Goal: Information Seeking & Learning: Learn about a topic

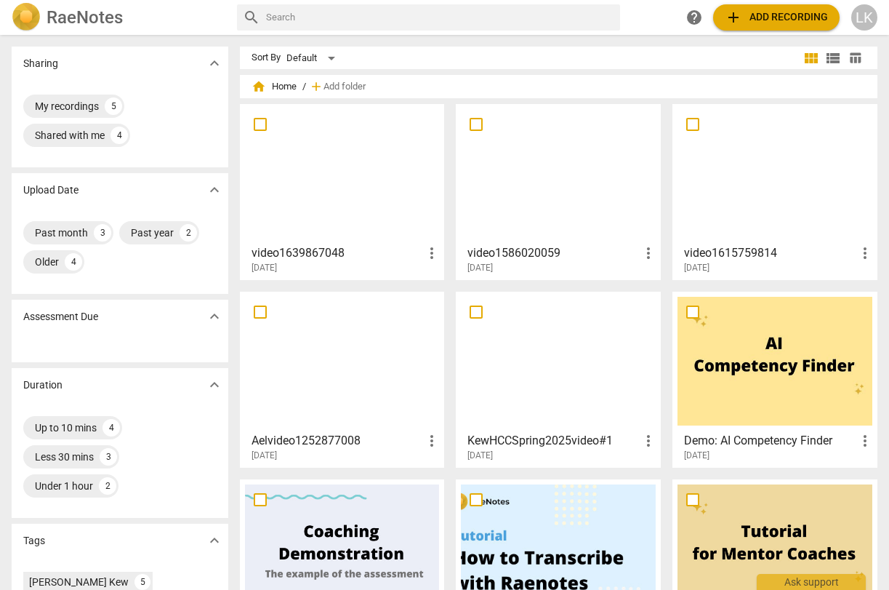
click at [777, 199] on div at bounding box center [775, 173] width 195 height 129
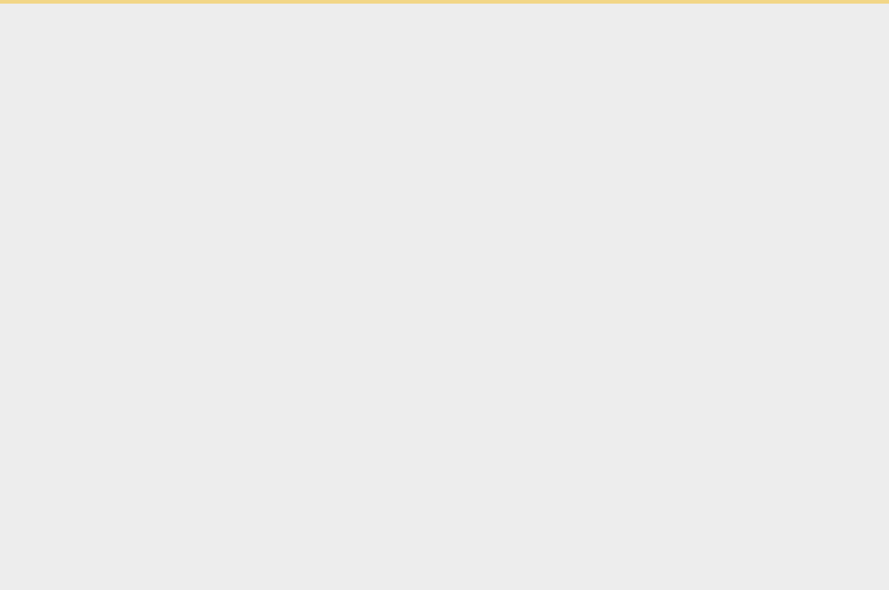
click at [777, 4] on html "Ask support" at bounding box center [444, 2] width 889 height 4
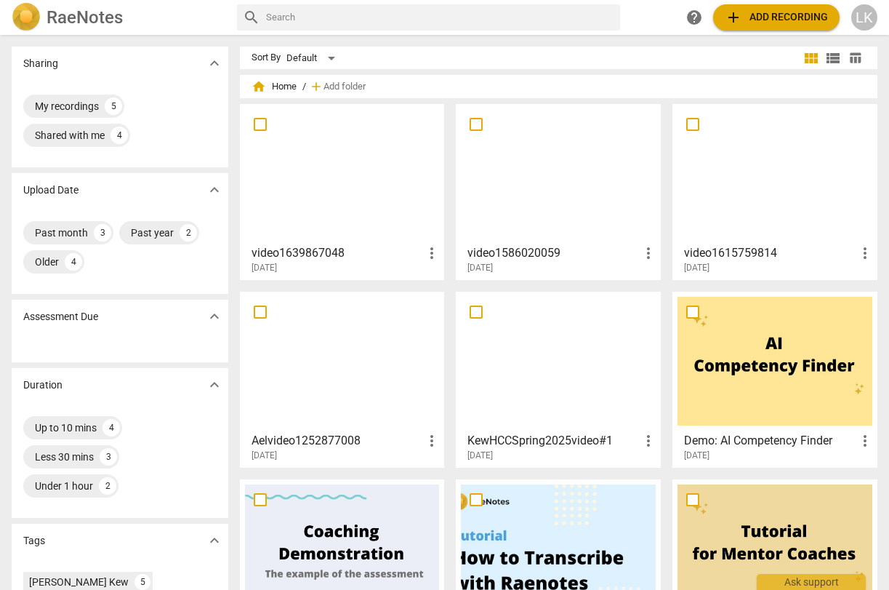
click at [513, 198] on div at bounding box center [558, 173] width 195 height 129
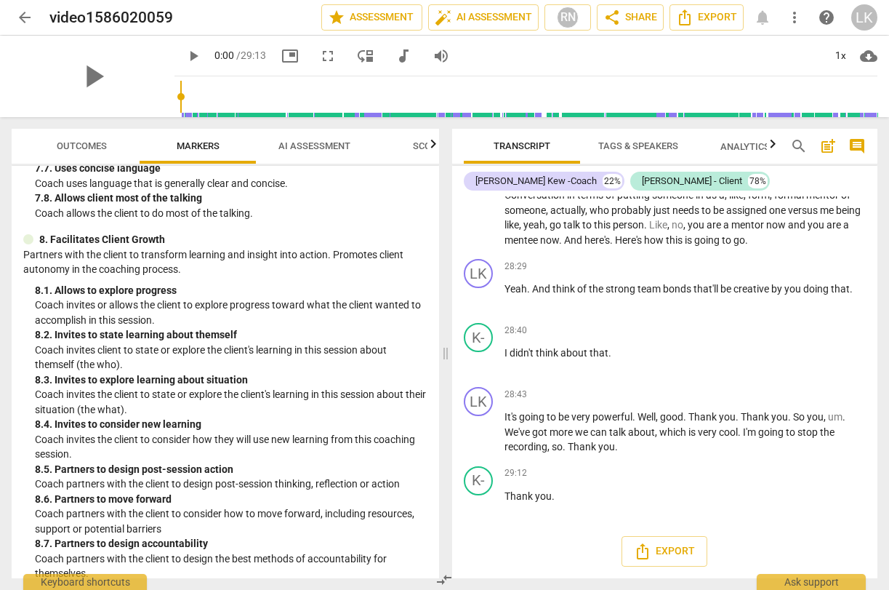
scroll to position [1666, 0]
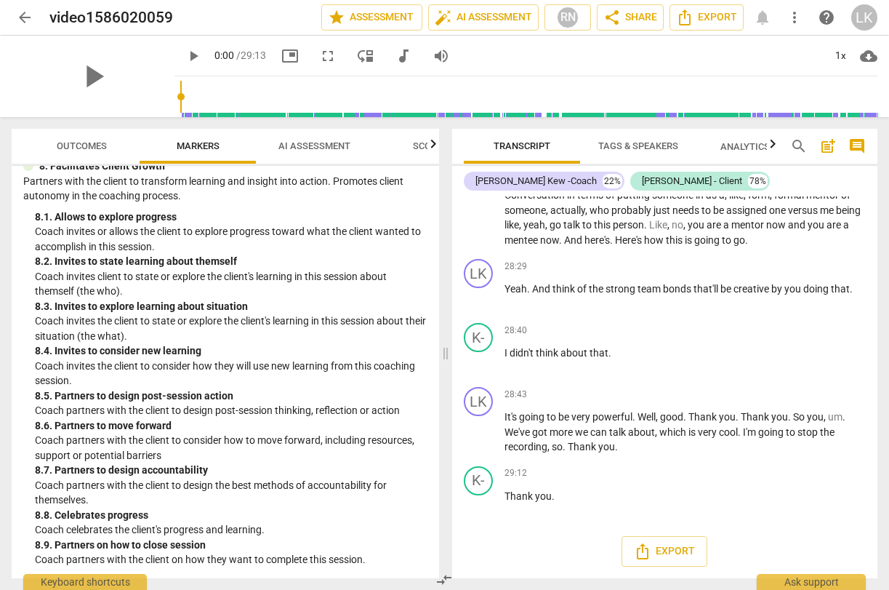
click at [316, 155] on span "AI Assessment" at bounding box center [314, 147] width 107 height 20
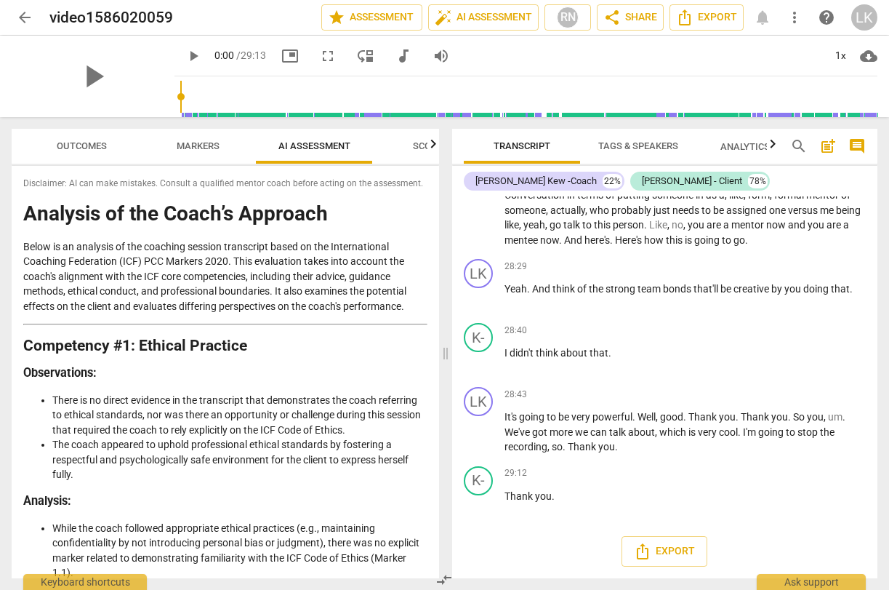
click at [182, 152] on span "Markers" at bounding box center [198, 147] width 78 height 20
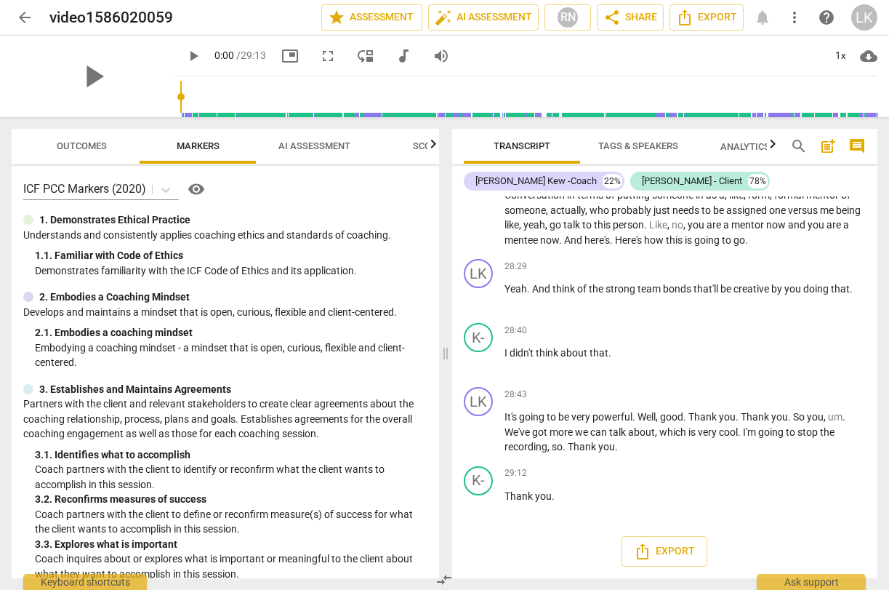
click at [339, 145] on span "AI Assessment" at bounding box center [314, 145] width 72 height 11
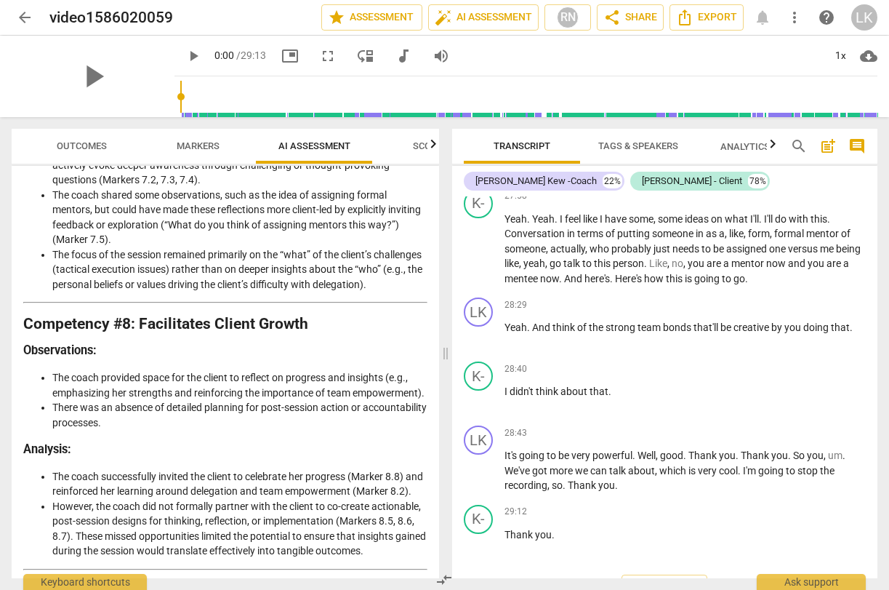
scroll to position [2101, 0]
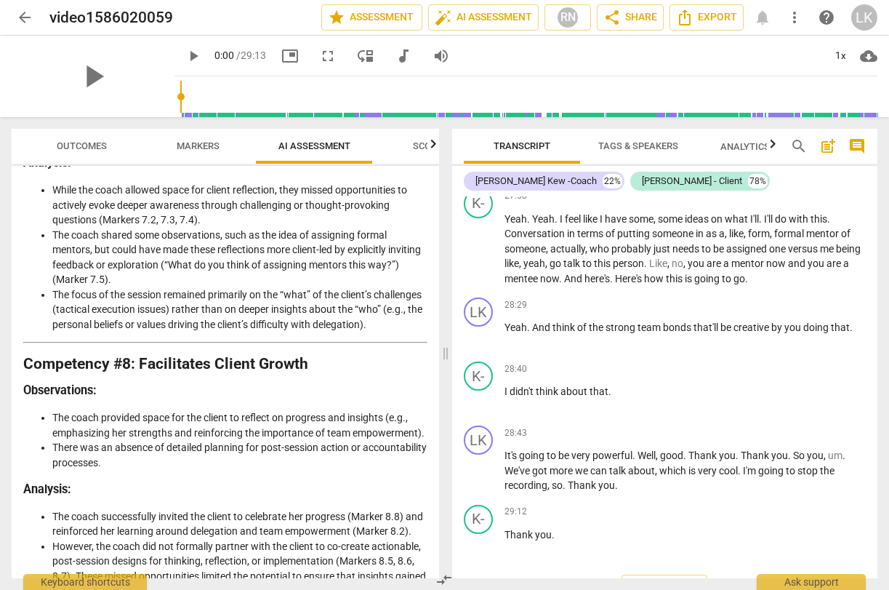
click at [414, 146] on span "Scores" at bounding box center [430, 145] width 35 height 11
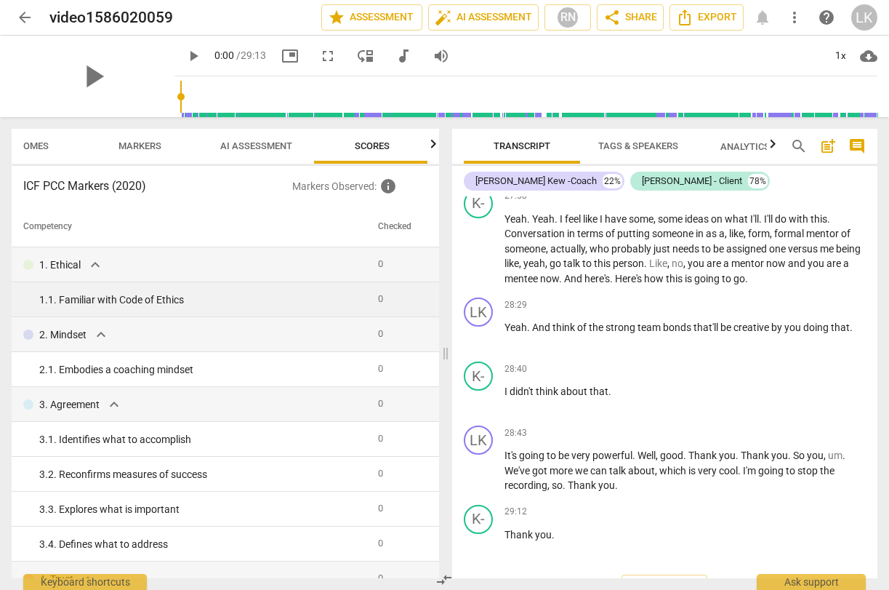
scroll to position [0, 61]
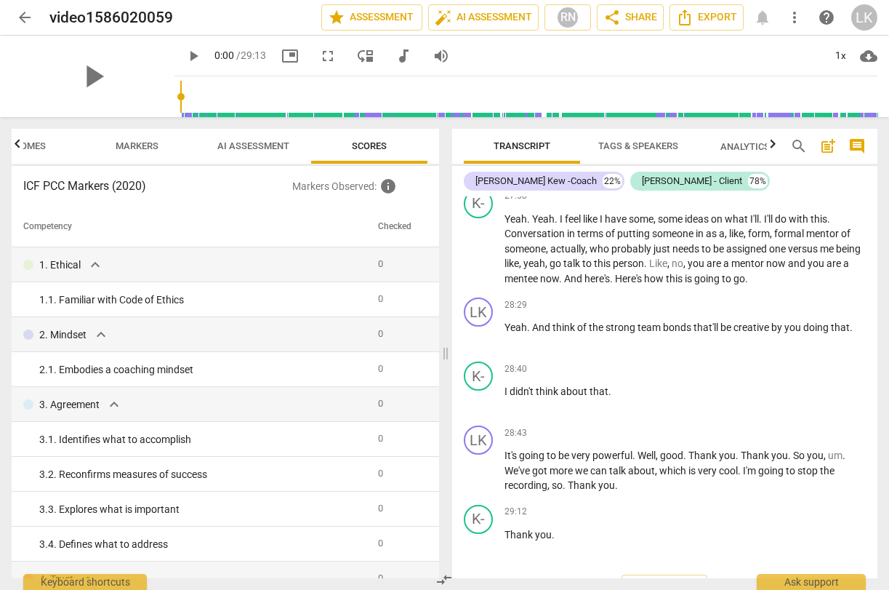
click at [273, 143] on span "AI Assessment" at bounding box center [253, 145] width 72 height 11
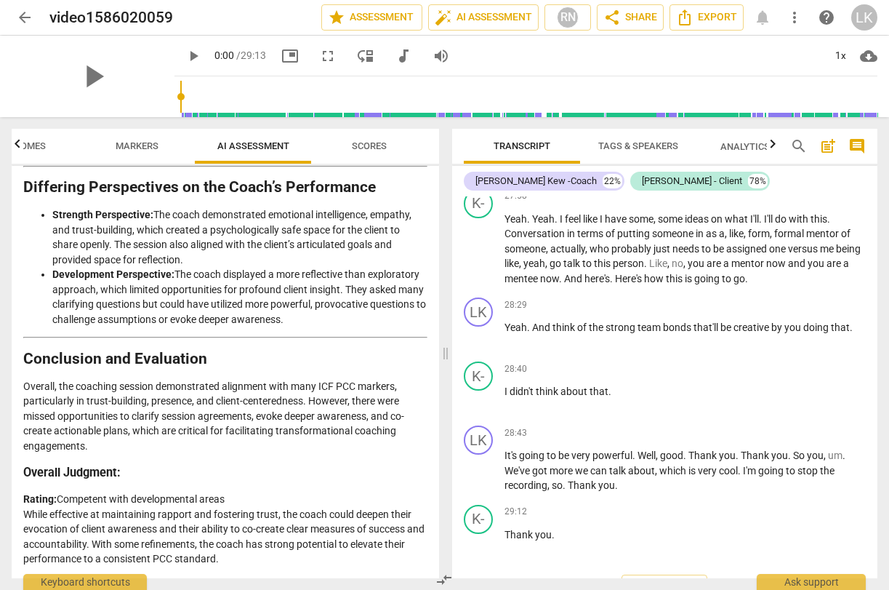
scroll to position [2958, 0]
click at [370, 147] on span "Scores" at bounding box center [369, 145] width 35 height 11
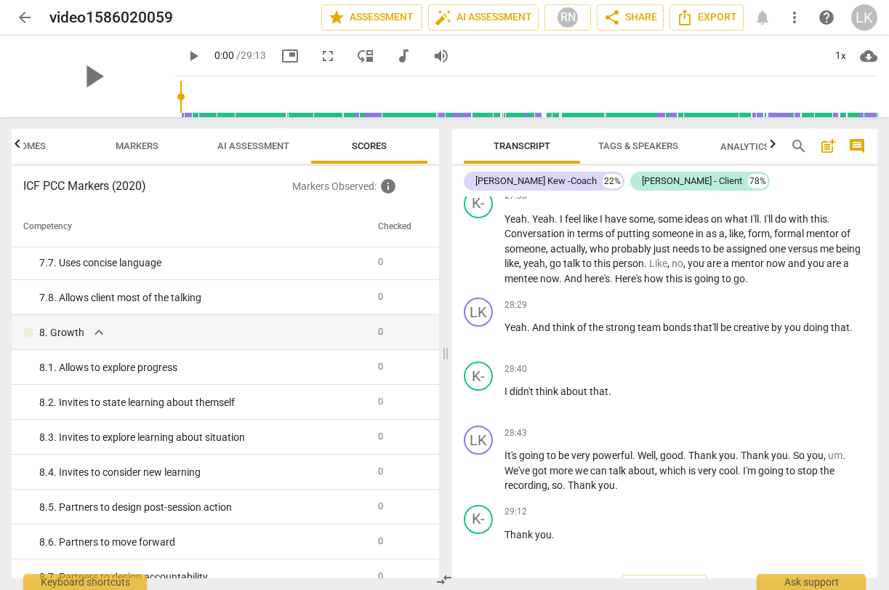
scroll to position [1309, 0]
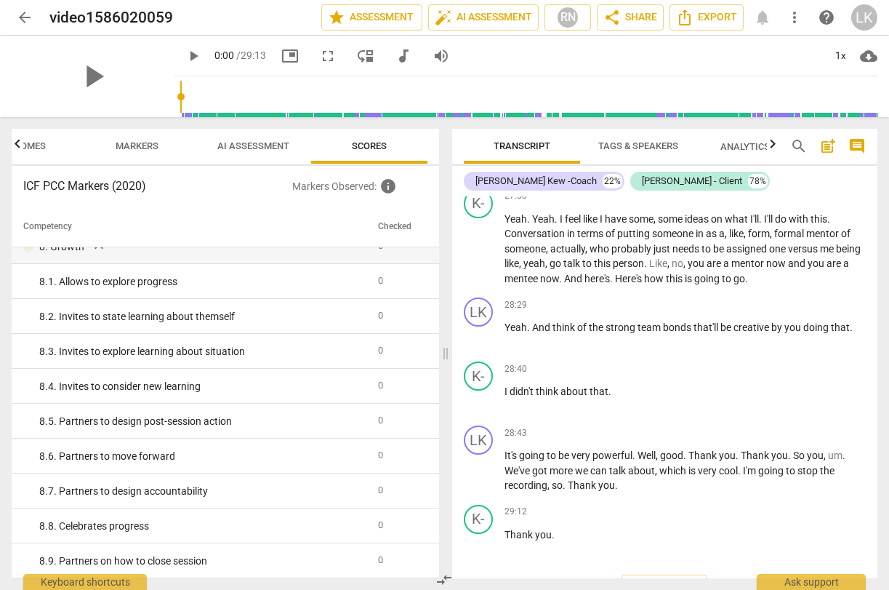
click at [237, 143] on span "AI Assessment" at bounding box center [253, 145] width 72 height 11
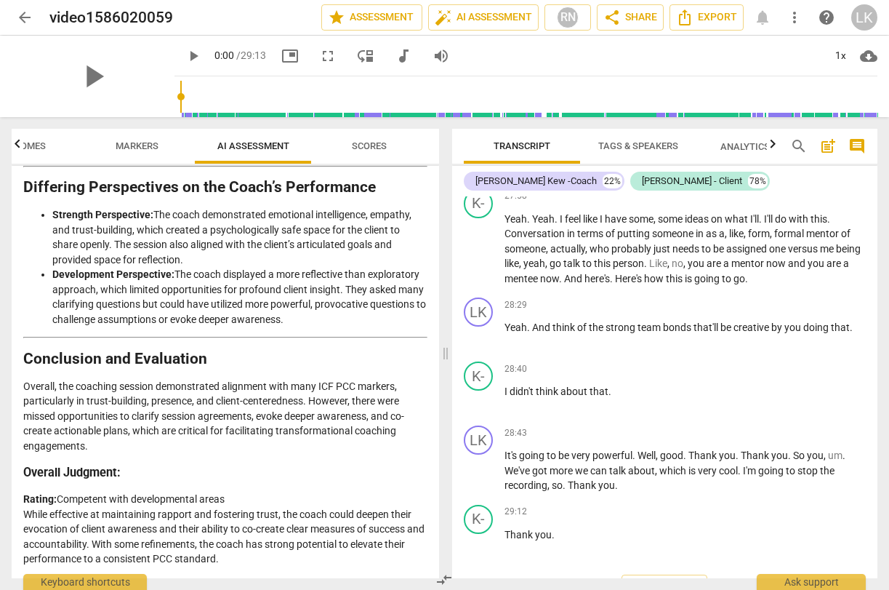
scroll to position [2958, 0]
click at [140, 143] on span "Markers" at bounding box center [137, 145] width 43 height 11
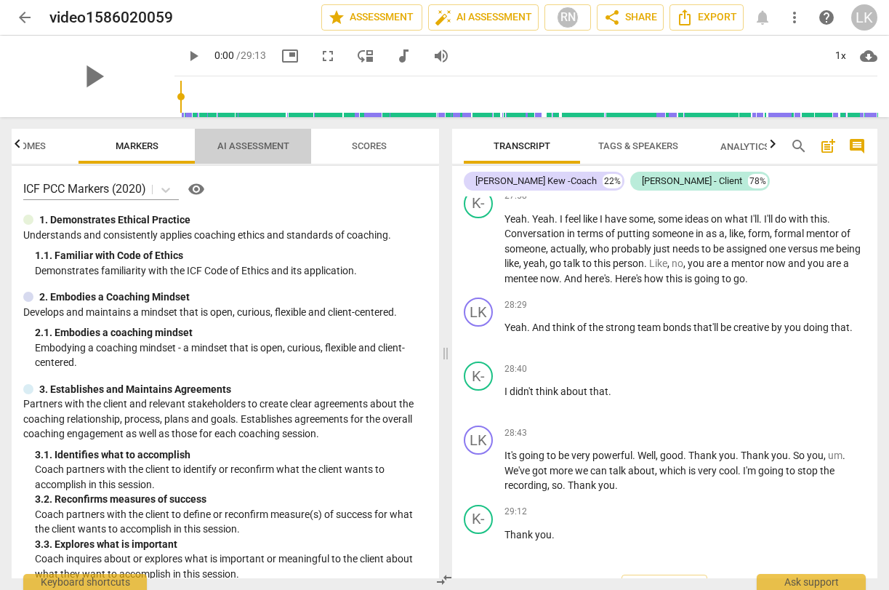
click at [239, 145] on span "AI Assessment" at bounding box center [253, 145] width 72 height 11
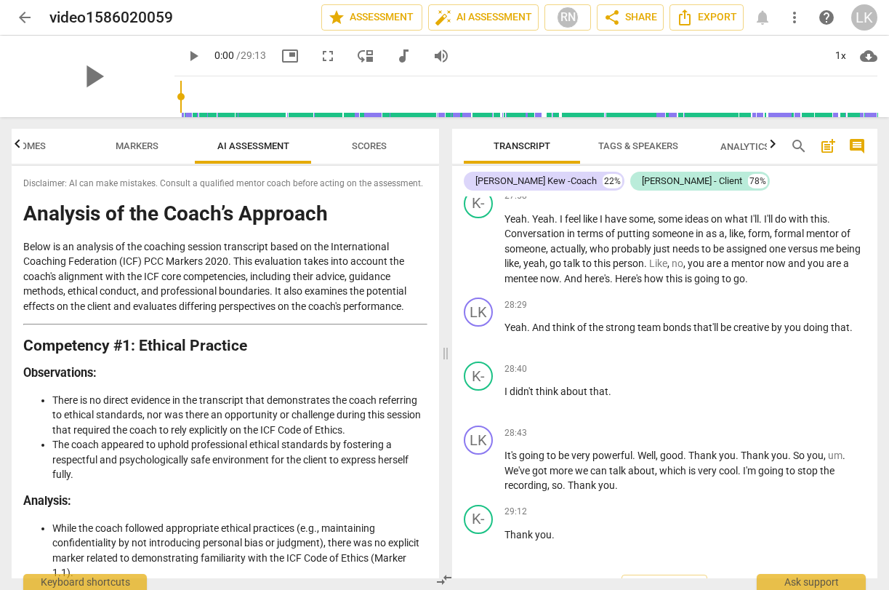
click at [137, 152] on span "Markers" at bounding box center [137, 147] width 78 height 20
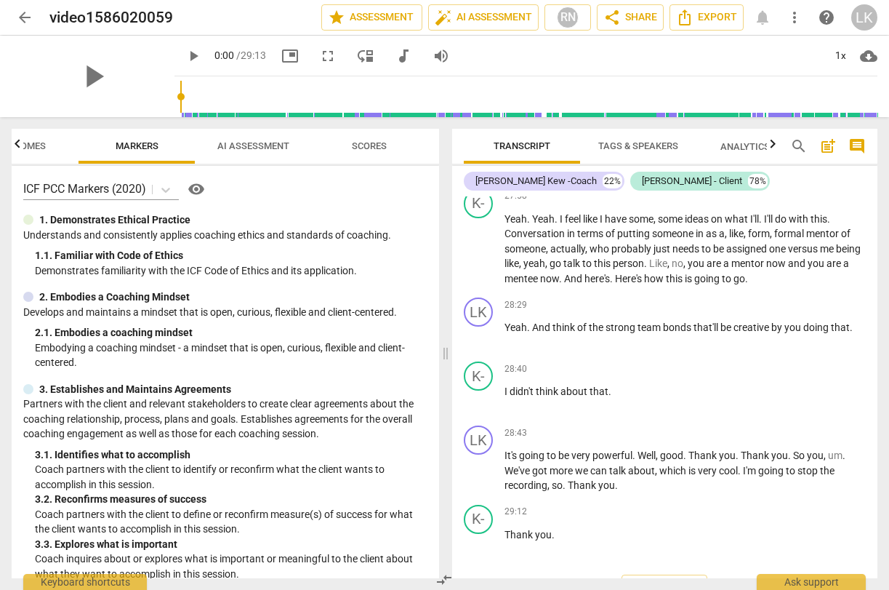
click at [262, 144] on span "AI Assessment" at bounding box center [253, 145] width 72 height 11
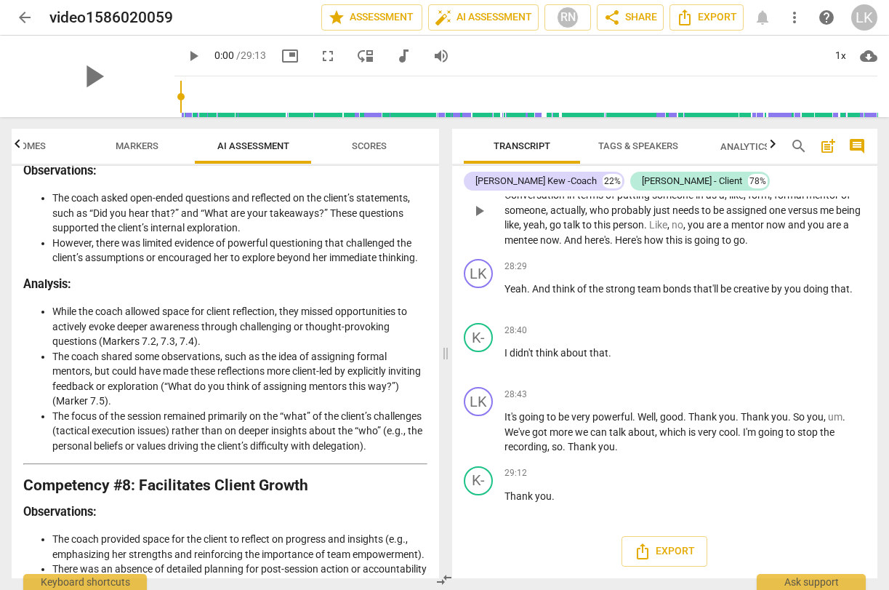
scroll to position [7594, 0]
click at [374, 140] on span "Scores" at bounding box center [369, 145] width 35 height 11
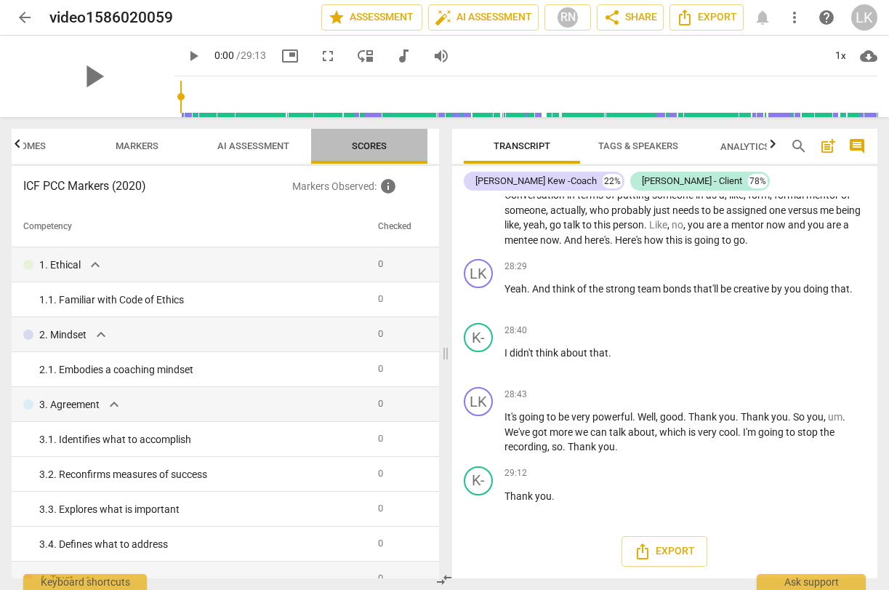
click at [374, 140] on span "Scores" at bounding box center [369, 145] width 35 height 11
click at [253, 146] on span "AI Assessment" at bounding box center [253, 145] width 72 height 11
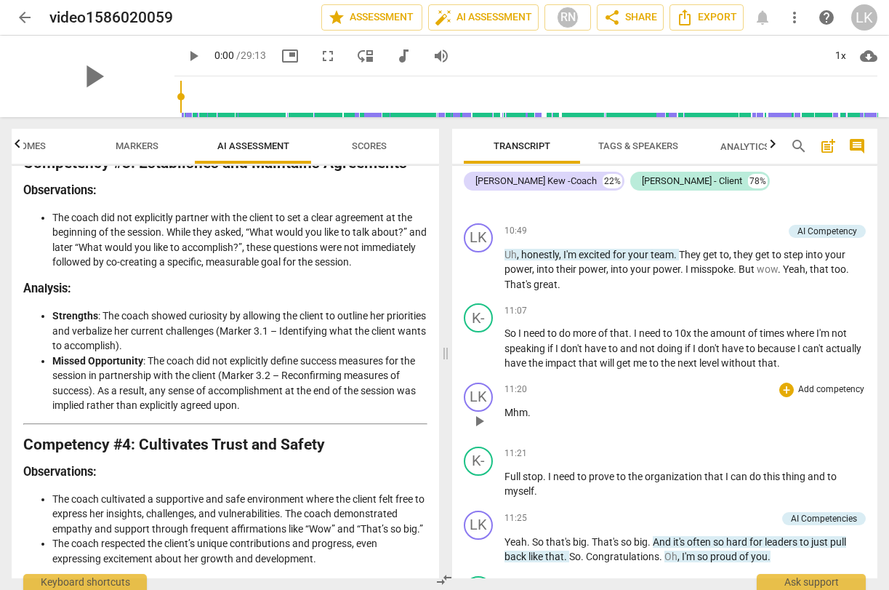
scroll to position [3190, 0]
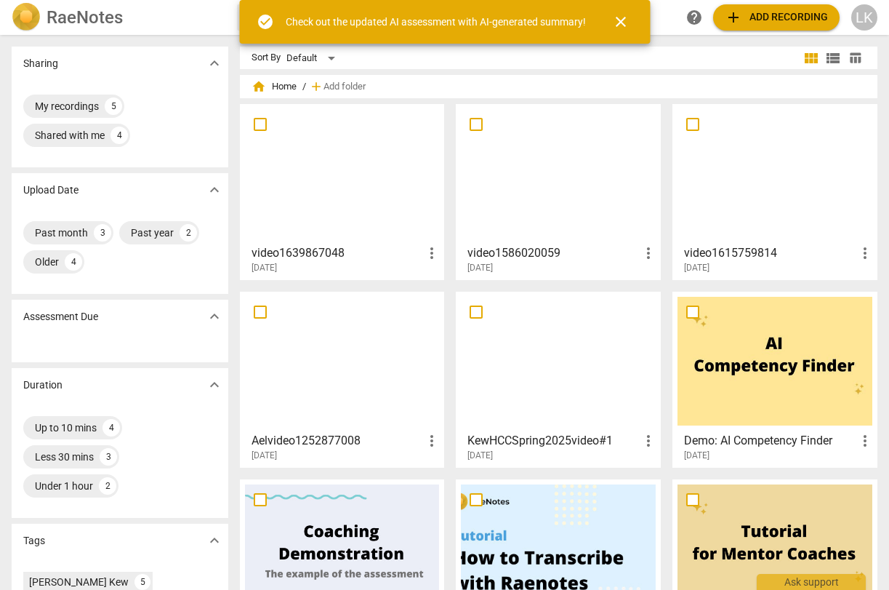
click at [755, 175] on div at bounding box center [775, 173] width 195 height 129
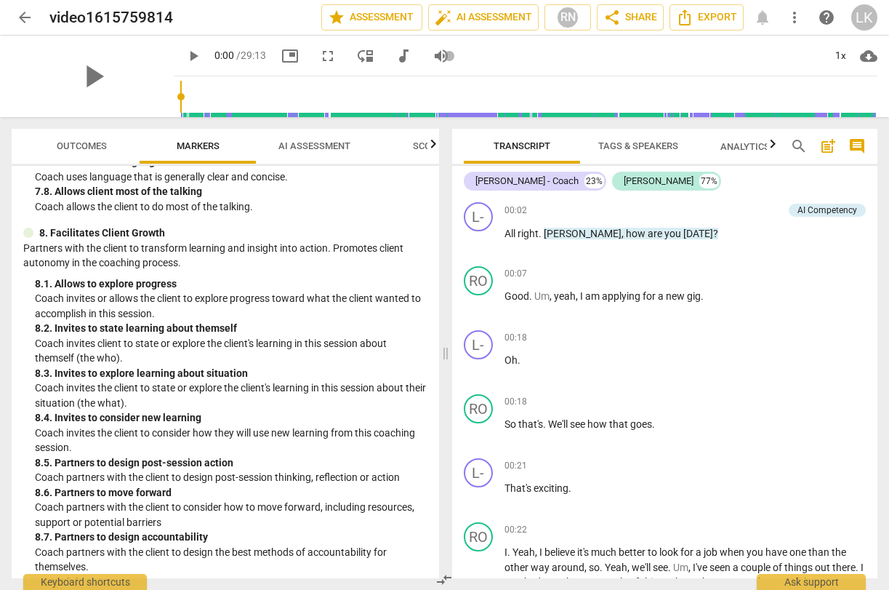
scroll to position [1666, 0]
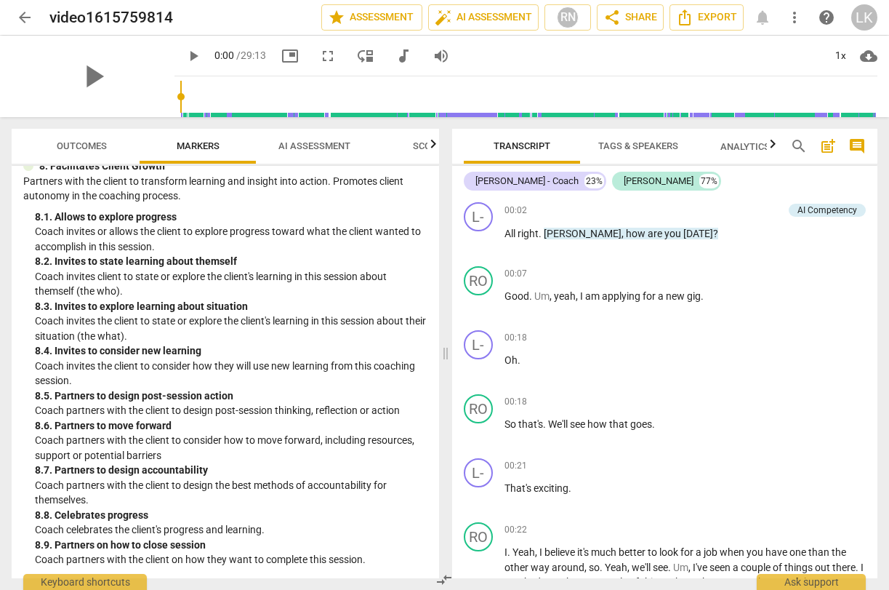
click at [303, 140] on span "AI Assessment" at bounding box center [314, 145] width 72 height 11
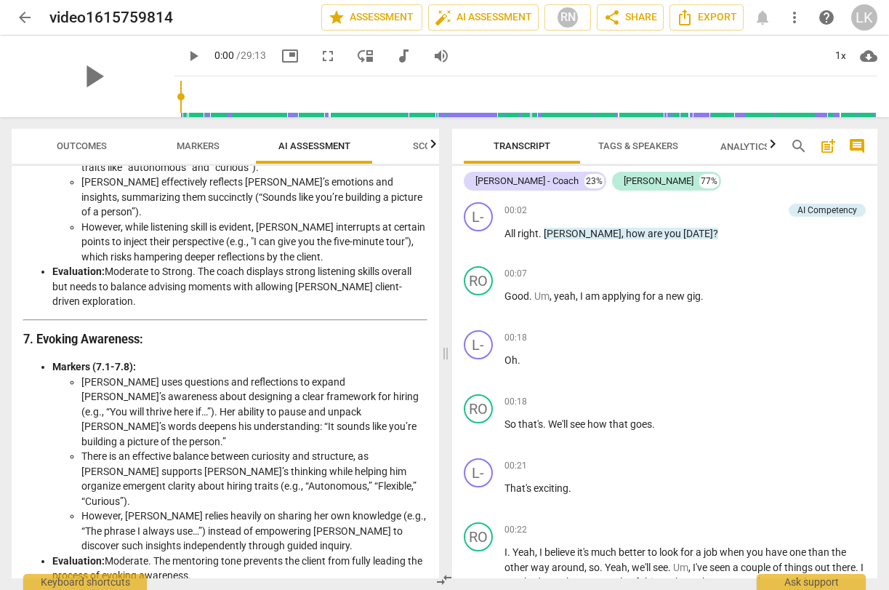
scroll to position [1459, 0]
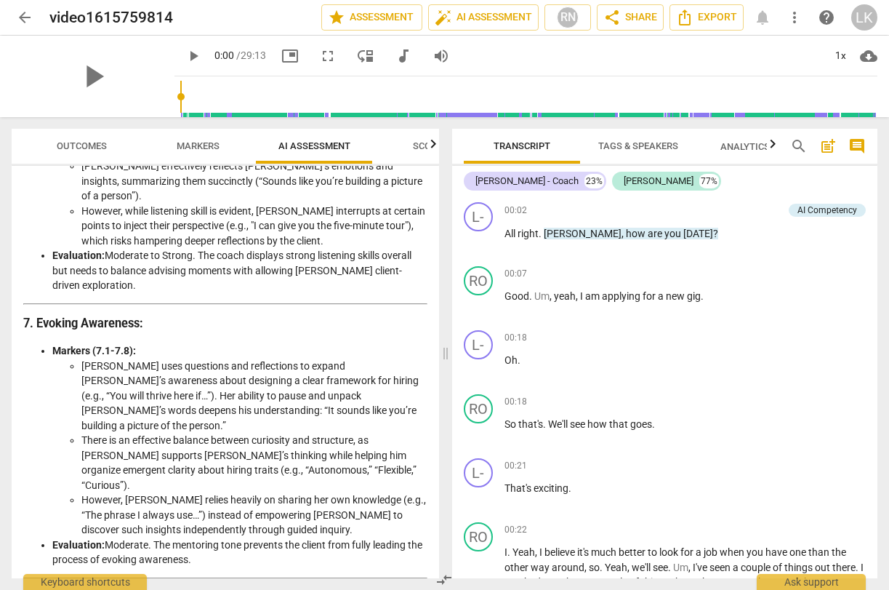
click at [134, 525] on div "Detailed Objective Analysis of the Coach's Approach 1. Overview The coaching se…" at bounding box center [225, 171] width 404 height 2854
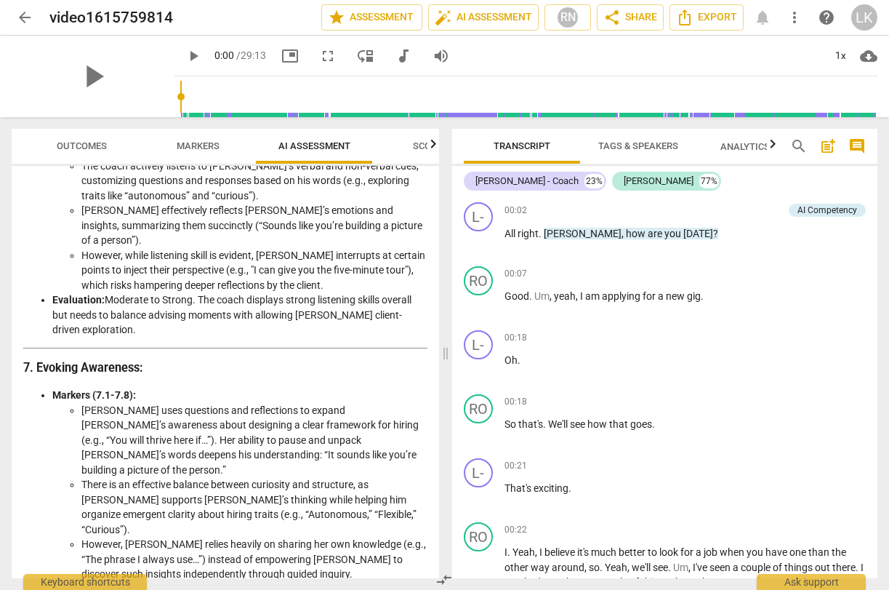
scroll to position [1421, 0]
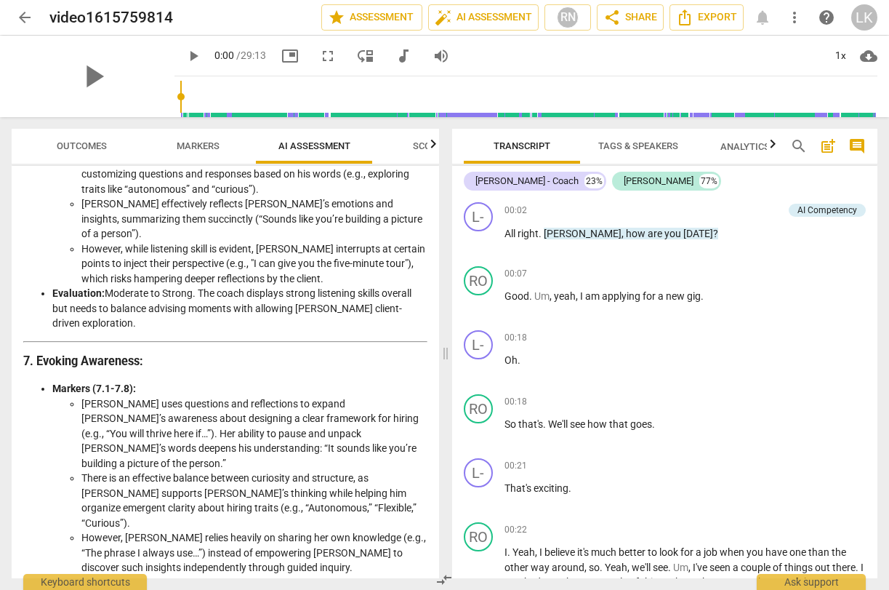
click at [76, 145] on span "Outcomes" at bounding box center [82, 145] width 50 height 11
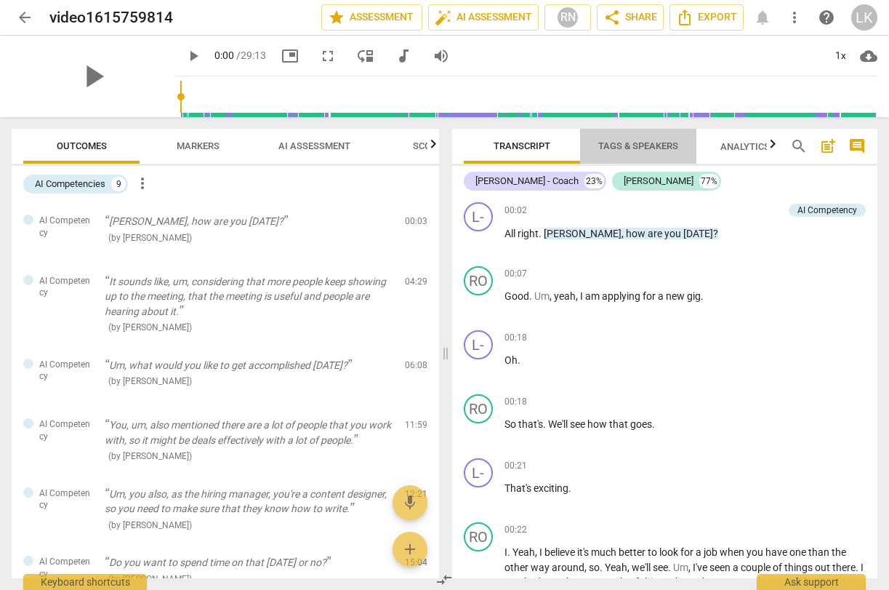
click at [643, 151] on span "Tags & Speakers" at bounding box center [638, 145] width 80 height 11
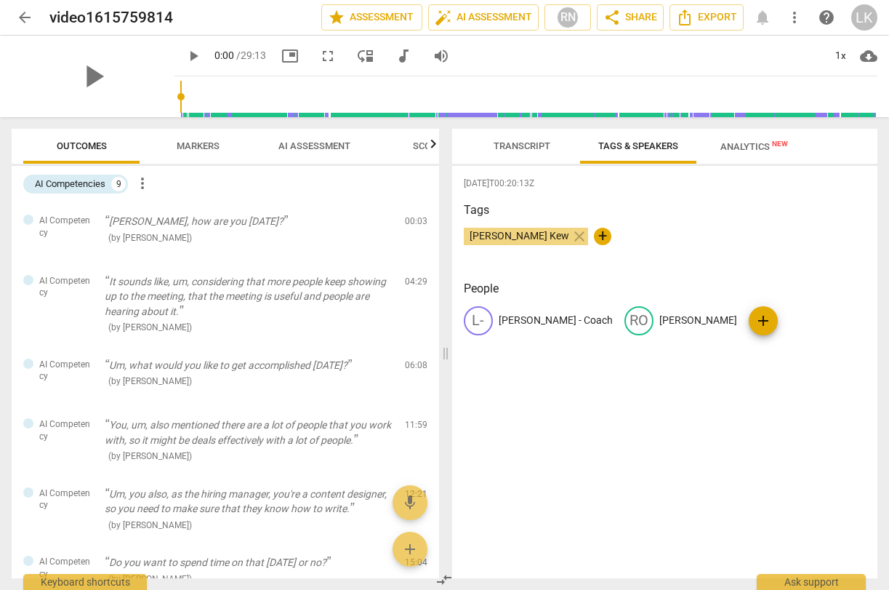
click at [750, 145] on span "Analytics New" at bounding box center [755, 146] width 68 height 11
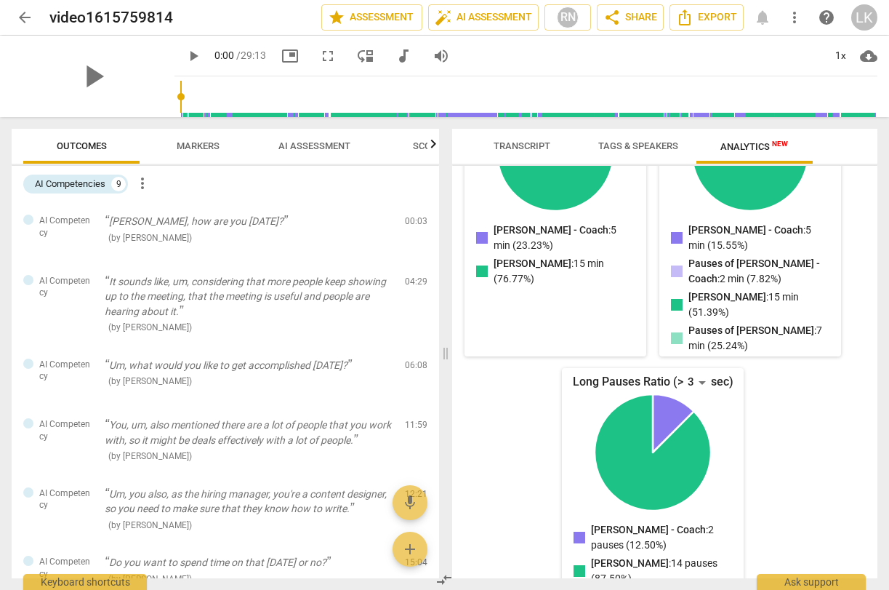
scroll to position [265, 0]
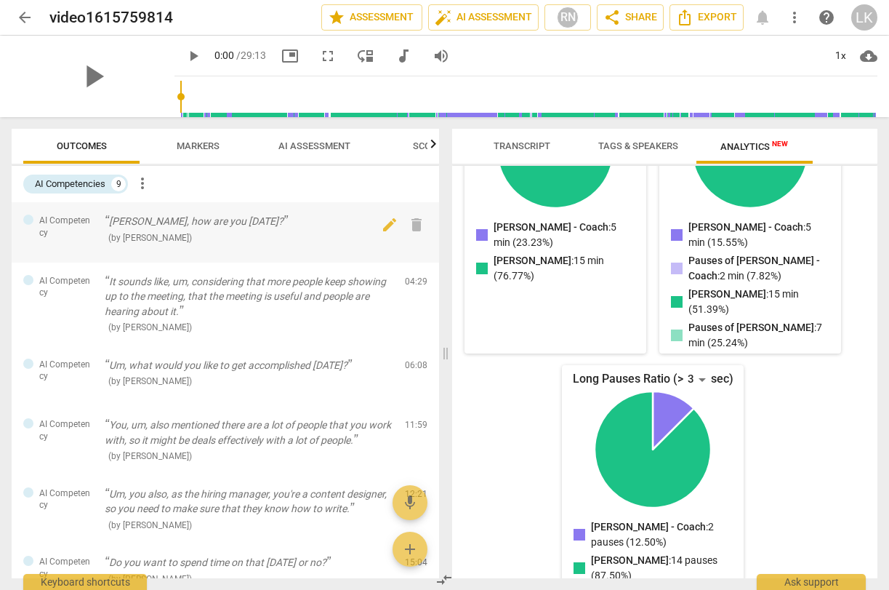
click at [201, 224] on p "Robert, how are you today?" at bounding box center [249, 221] width 289 height 15
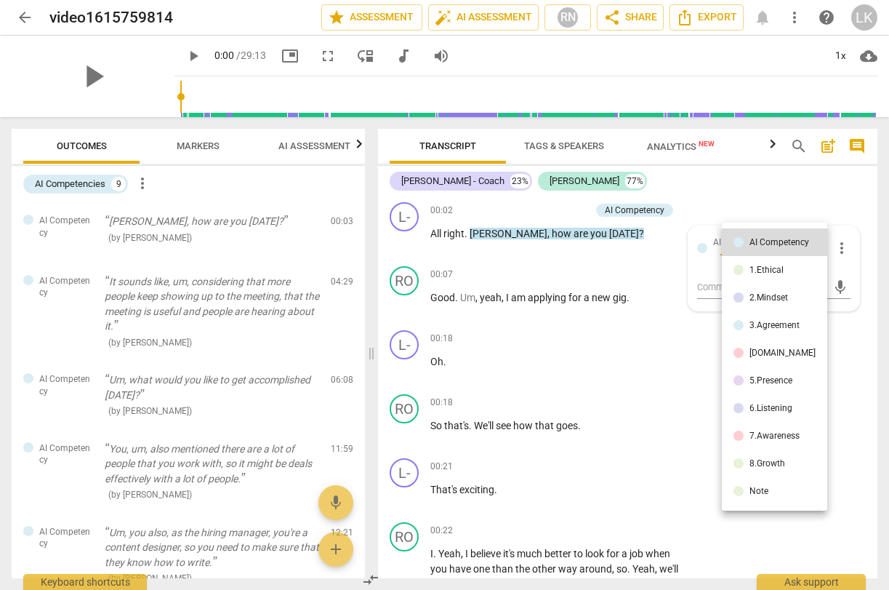
click at [684, 350] on div at bounding box center [444, 295] width 889 height 590
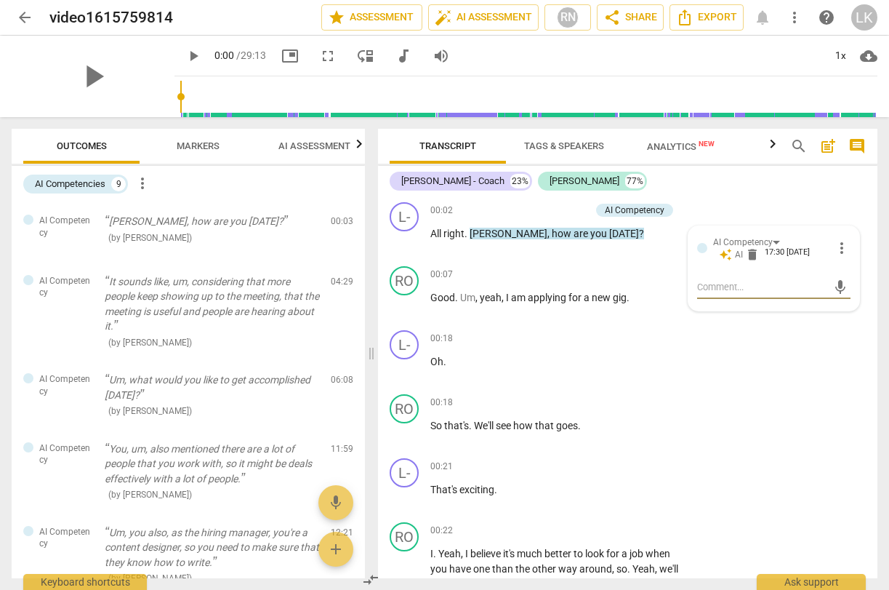
click at [564, 145] on span "Tags & Speakers" at bounding box center [564, 145] width 80 height 11
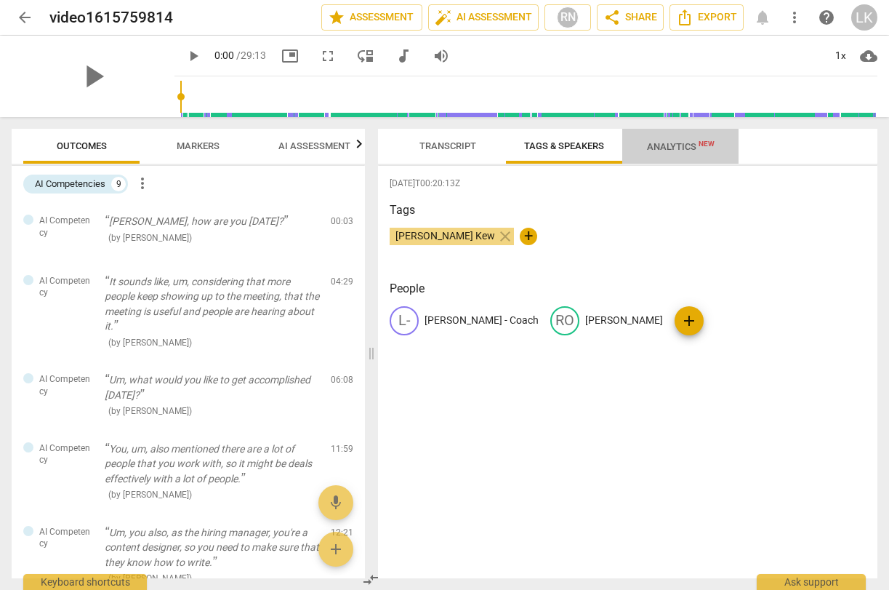
click at [661, 146] on span "Analytics New" at bounding box center [681, 146] width 68 height 11
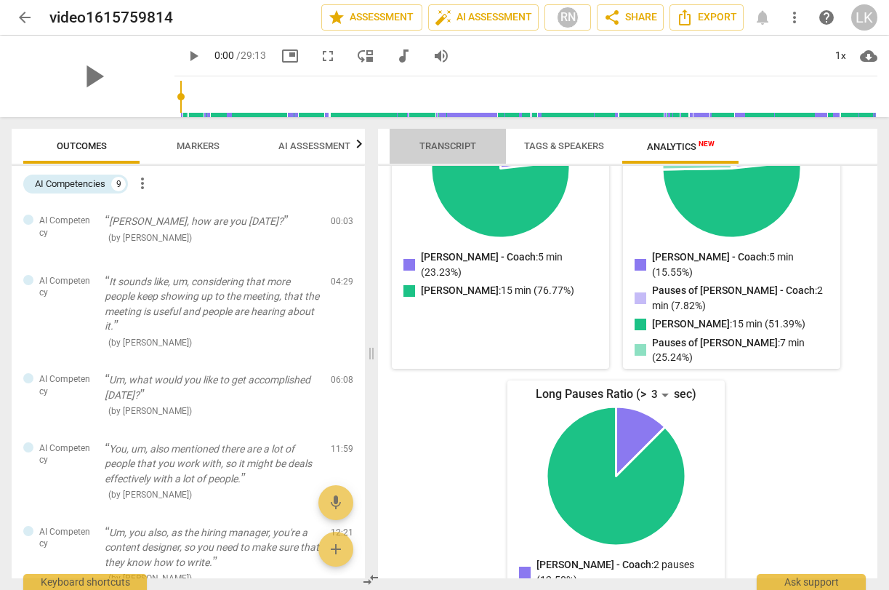
click at [430, 137] on span "Transcript" at bounding box center [448, 147] width 92 height 20
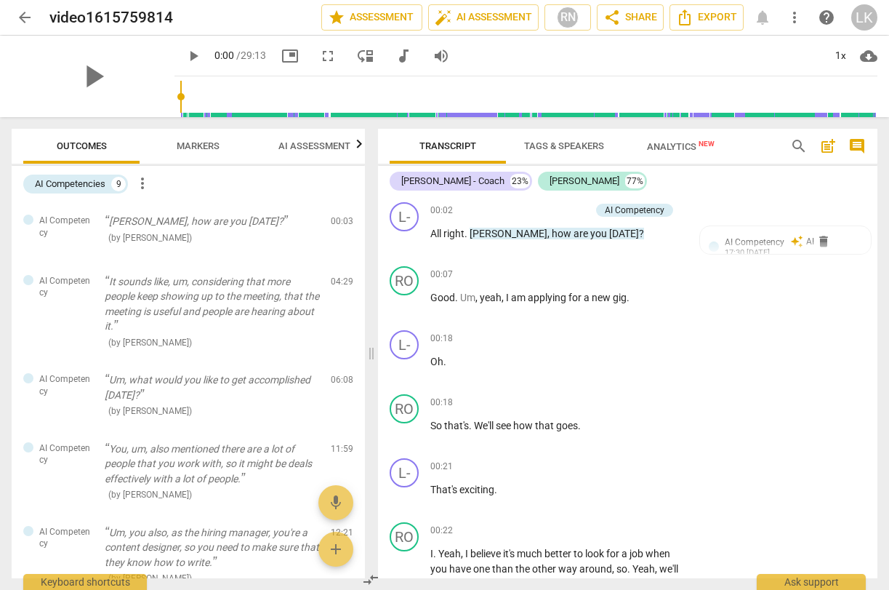
click at [206, 147] on span "Markers" at bounding box center [198, 145] width 43 height 11
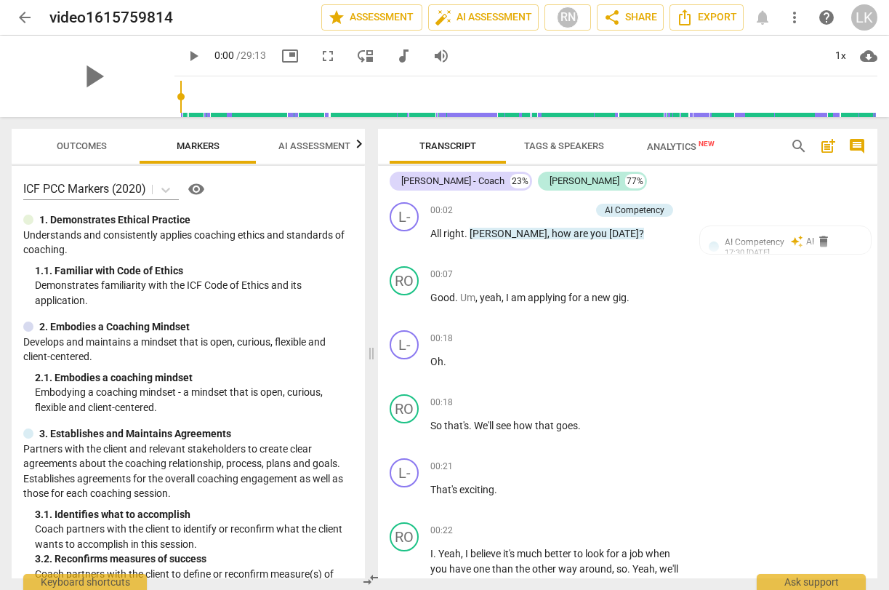
click at [292, 151] on span "AI Assessment" at bounding box center [314, 145] width 72 height 11
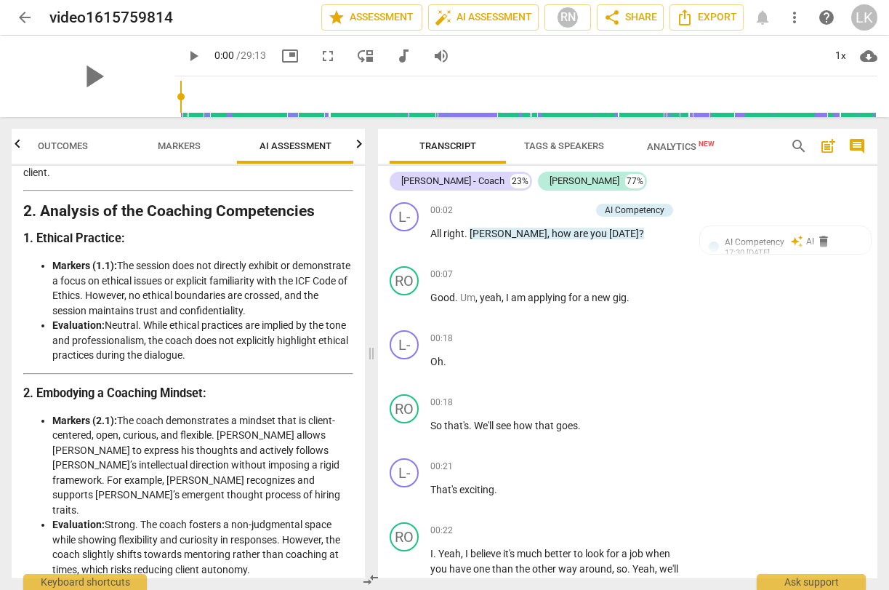
scroll to position [289, 0]
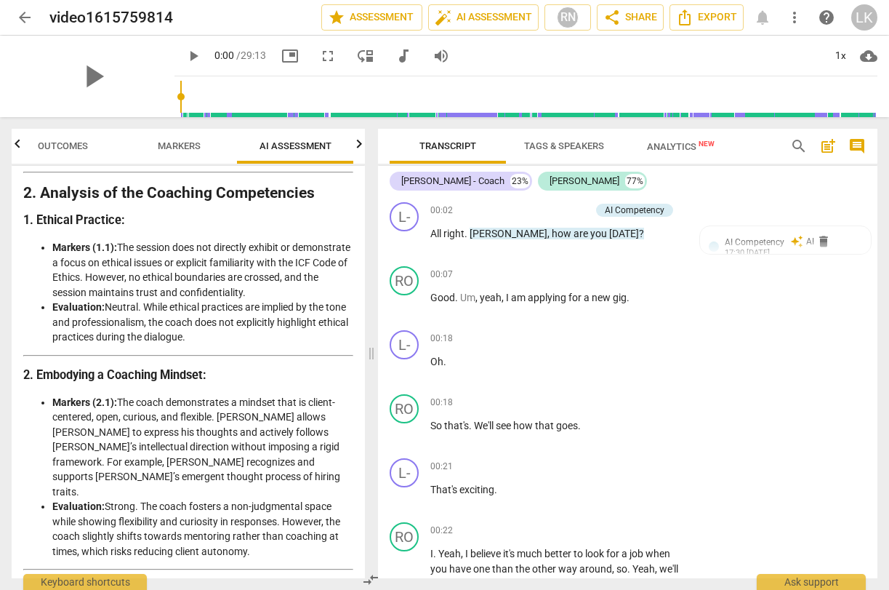
click at [63, 143] on span "Outcomes" at bounding box center [63, 145] width 50 height 11
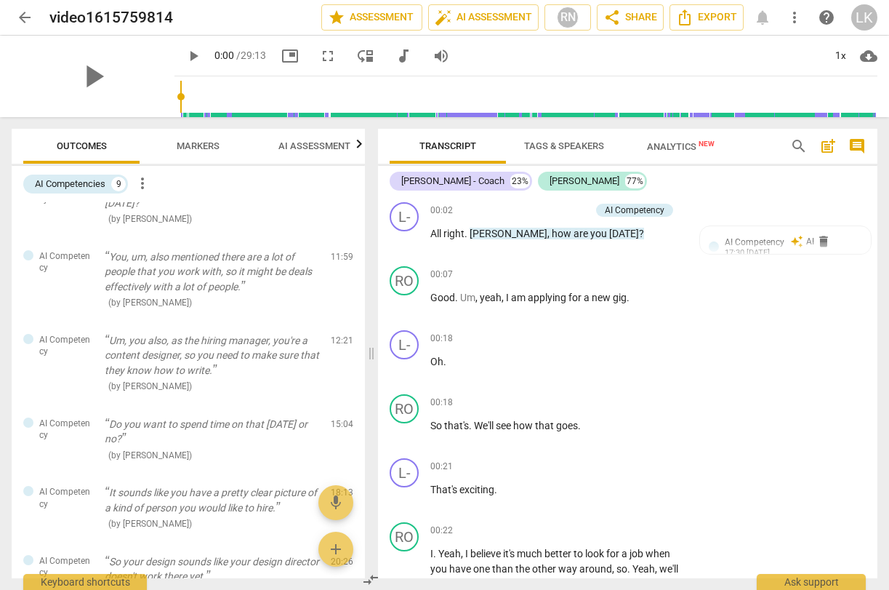
scroll to position [0, 0]
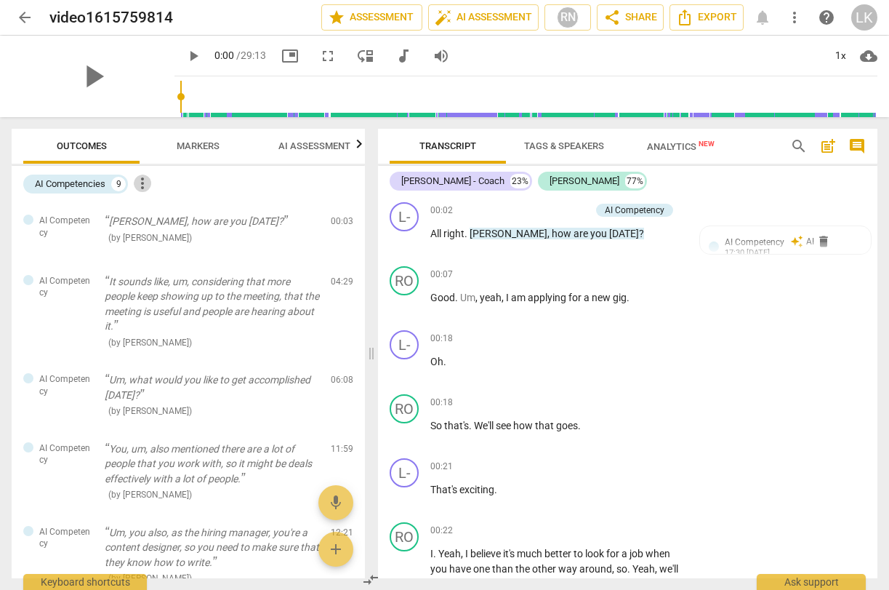
click at [147, 180] on span "more_vert" at bounding box center [142, 182] width 17 height 17
click at [266, 190] on div at bounding box center [444, 295] width 889 height 590
click at [47, 187] on div "AI Competencies" at bounding box center [70, 184] width 71 height 15
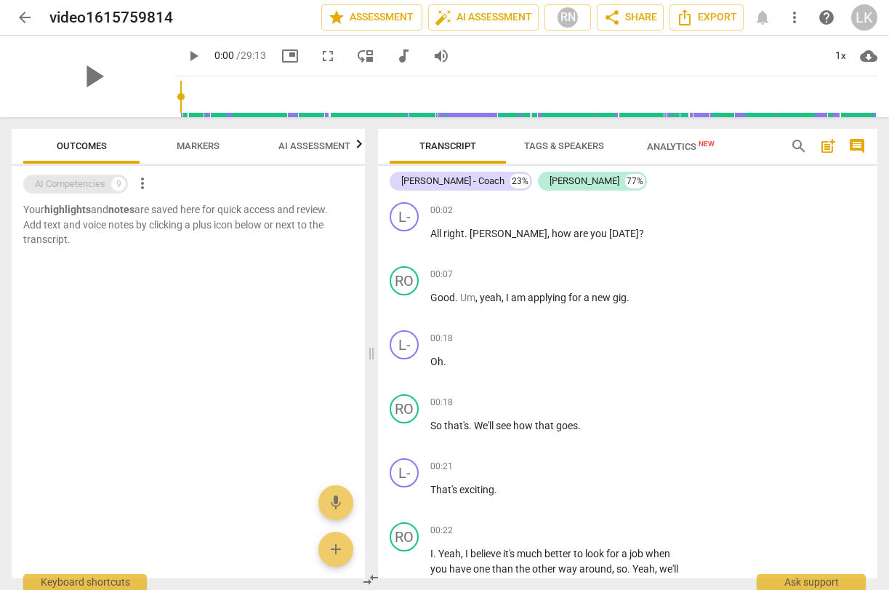
click at [77, 182] on div "AI Competencies" at bounding box center [70, 184] width 71 height 15
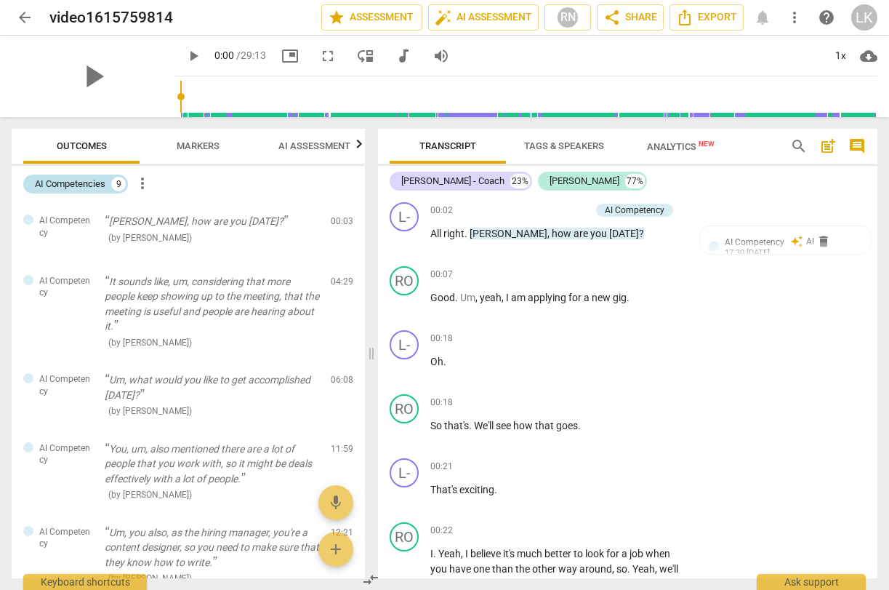
click at [121, 180] on div "9" at bounding box center [118, 184] width 15 height 15
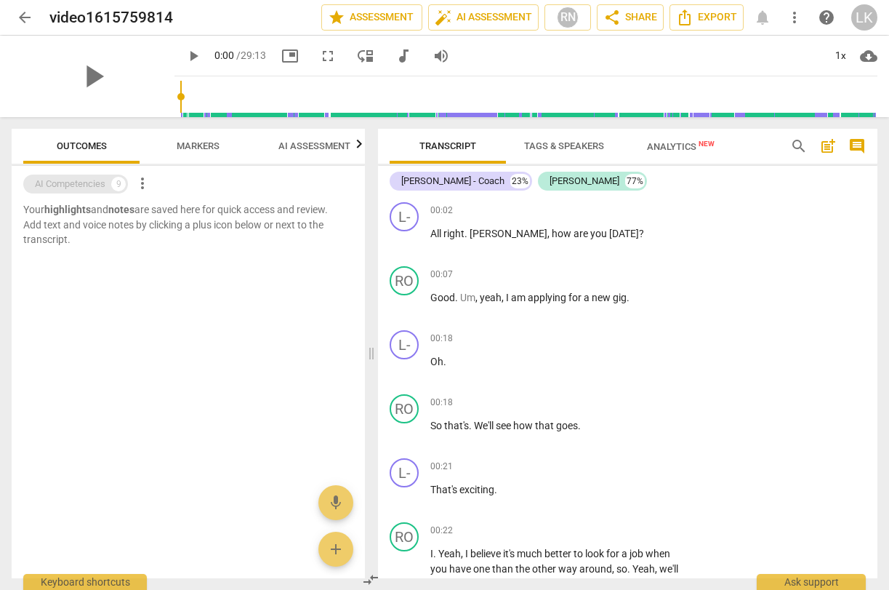
click at [121, 180] on div "9" at bounding box center [118, 184] width 15 height 15
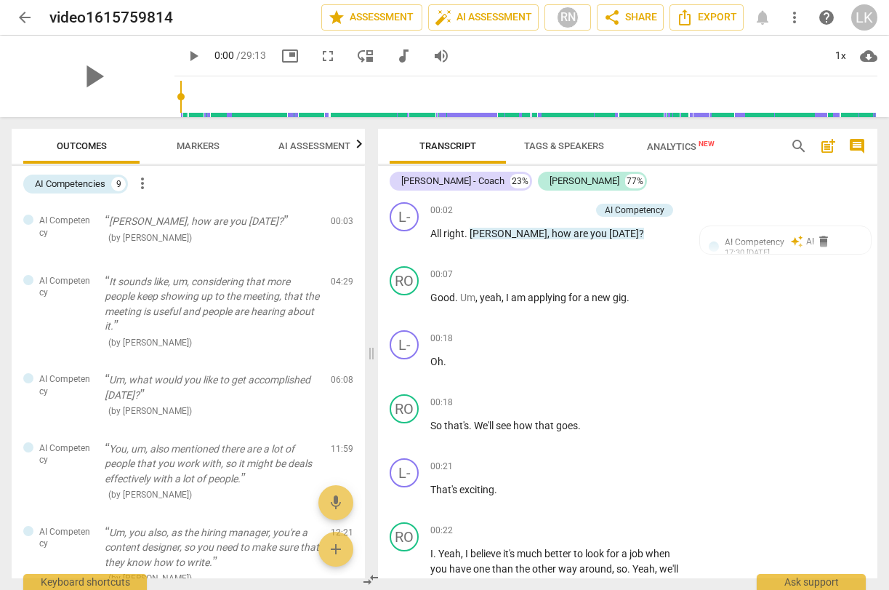
click at [149, 183] on span "more_vert" at bounding box center [142, 182] width 17 height 17
click at [325, 319] on div at bounding box center [444, 295] width 889 height 590
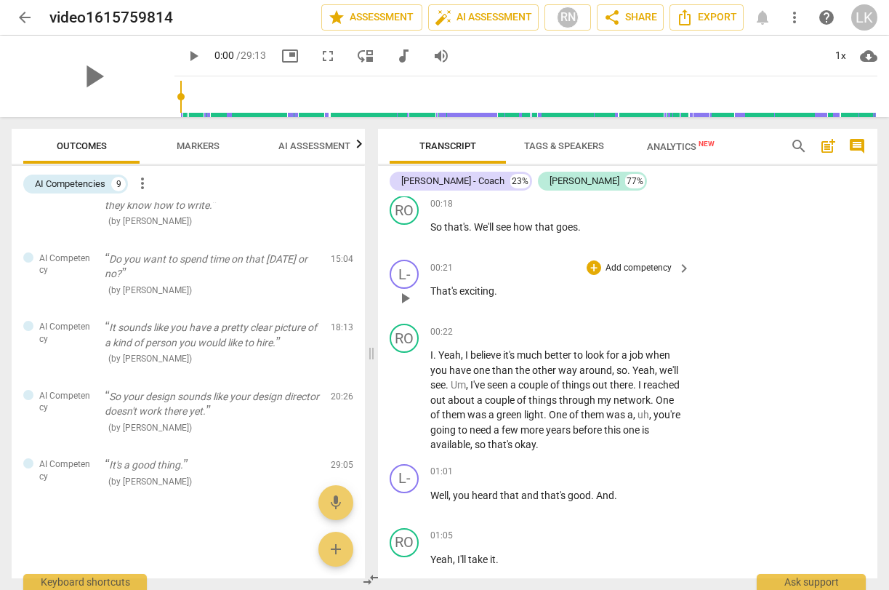
scroll to position [212, 0]
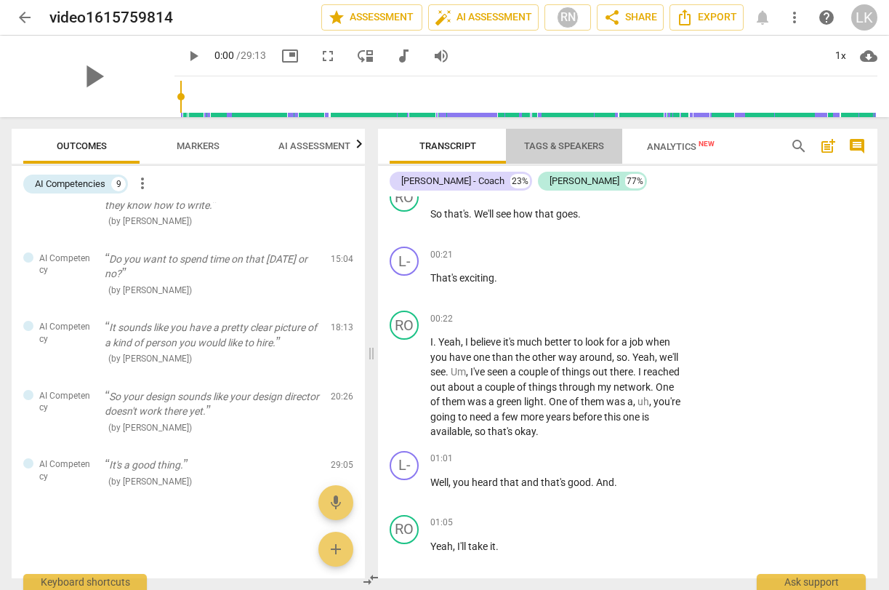
click at [574, 147] on span "Tags & Speakers" at bounding box center [564, 145] width 80 height 11
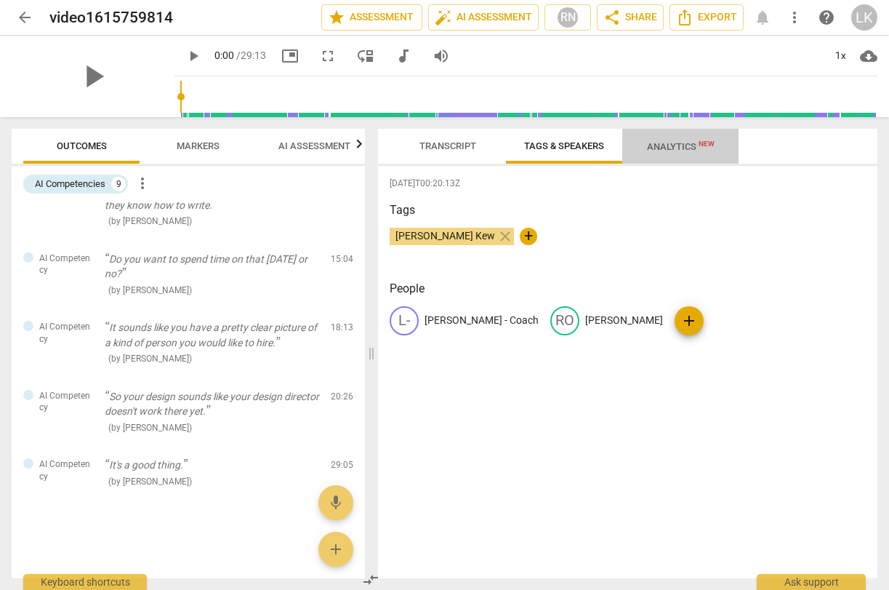
click at [681, 147] on span "Analytics New" at bounding box center [681, 146] width 68 height 11
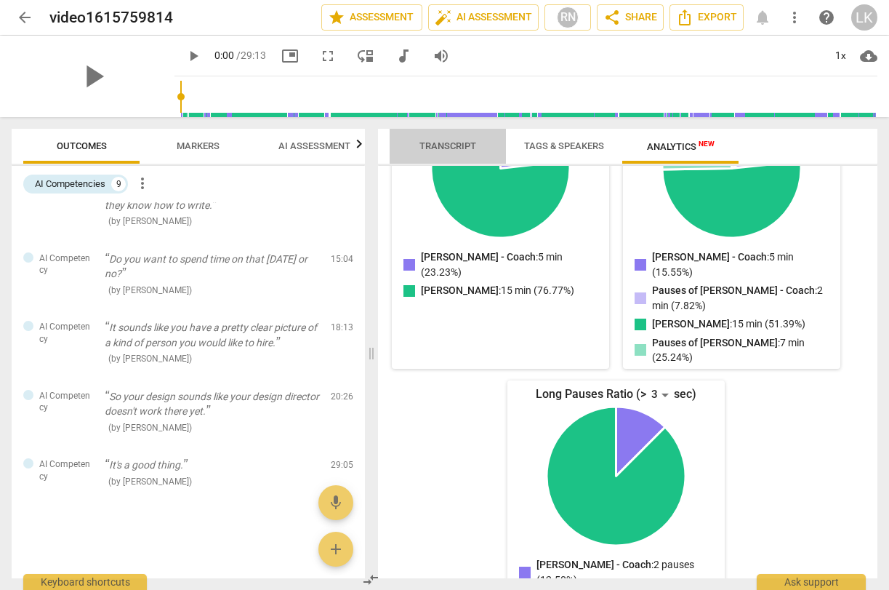
click at [432, 140] on span "Transcript" at bounding box center [448, 145] width 57 height 11
